Goal: Task Accomplishment & Management: Use online tool/utility

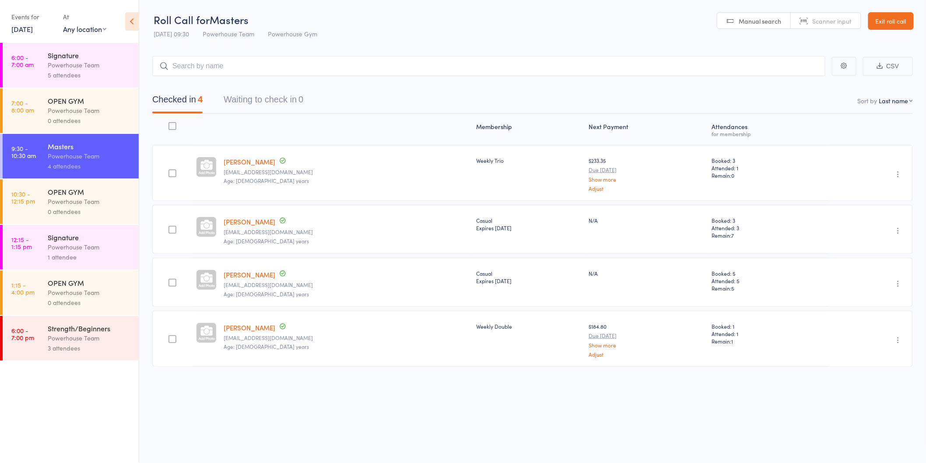
click at [115, 239] on div "Signature" at bounding box center [90, 237] width 84 height 10
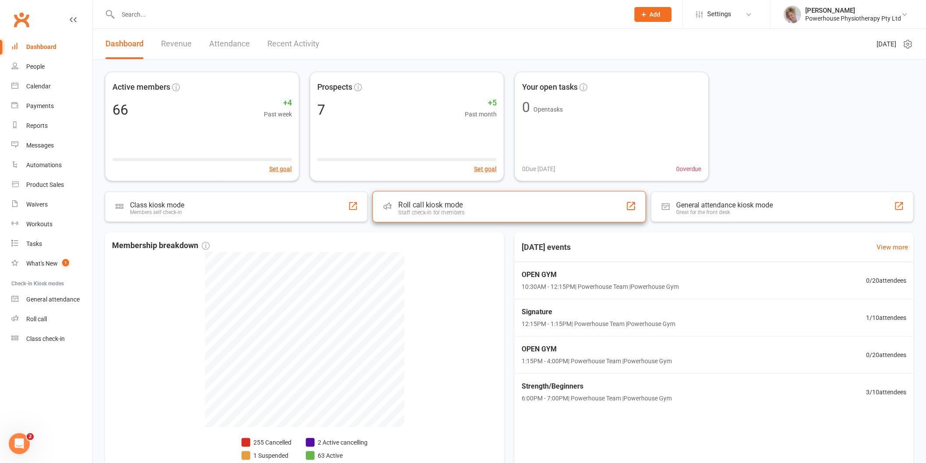
click at [429, 203] on div "Roll call kiosk mode" at bounding box center [431, 204] width 66 height 9
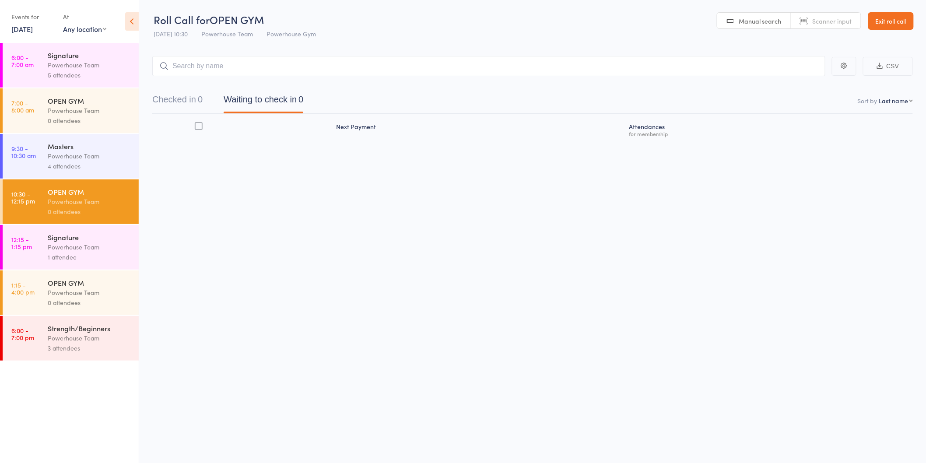
click at [834, 405] on div "Roll Call for OPEN GYM [DATE] 10:30 Powerhouse Team Powerhouse Gym Manual searc…" at bounding box center [463, 231] width 926 height 463
click at [116, 244] on div "Powerhouse Team" at bounding box center [90, 247] width 84 height 10
